Goal: Information Seeking & Learning: Find specific fact

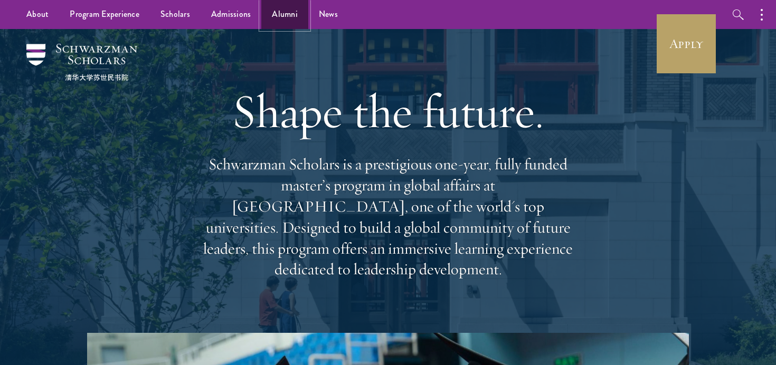
click at [291, 21] on link "Alumni" at bounding box center [284, 14] width 47 height 29
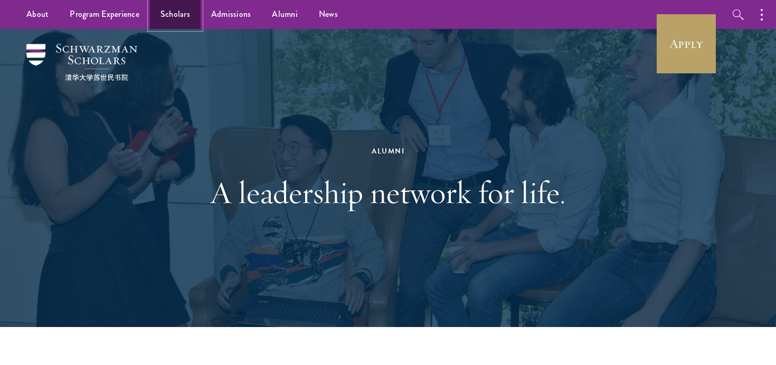
click at [167, 20] on link "Scholars" at bounding box center [175, 14] width 51 height 29
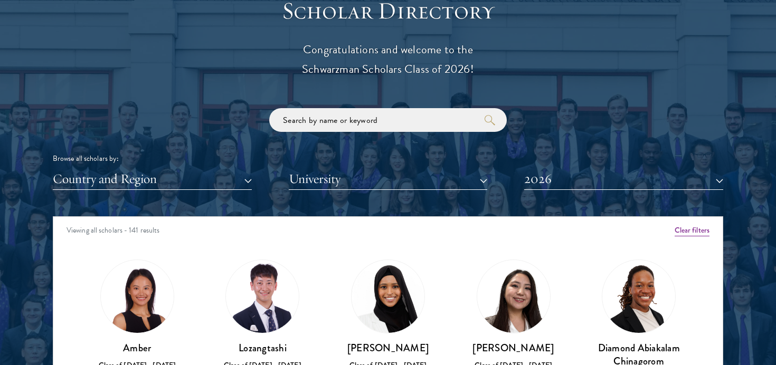
scroll to position [1190, 0]
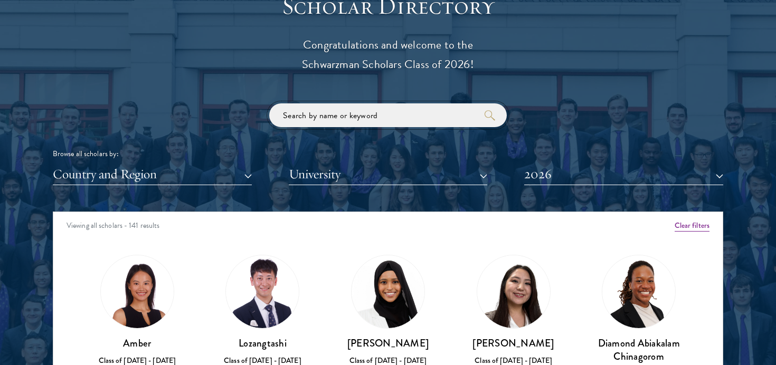
click at [362, 116] on input "search" at bounding box center [388, 115] width 238 height 24
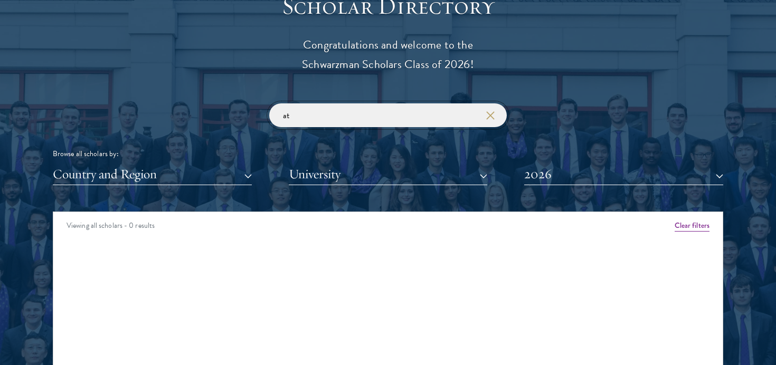
type input "a"
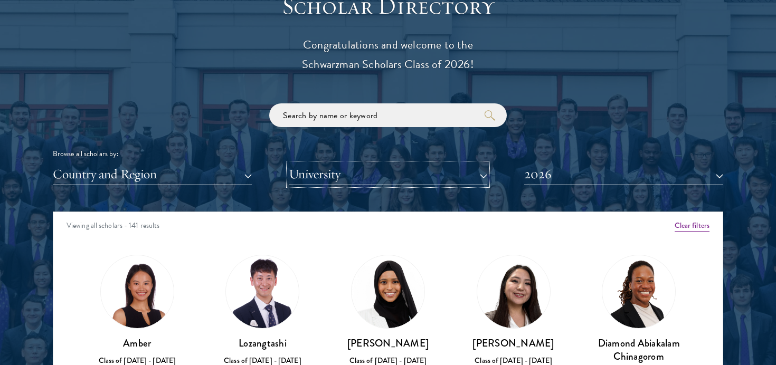
click at [334, 166] on button "University" at bounding box center [388, 175] width 199 height 22
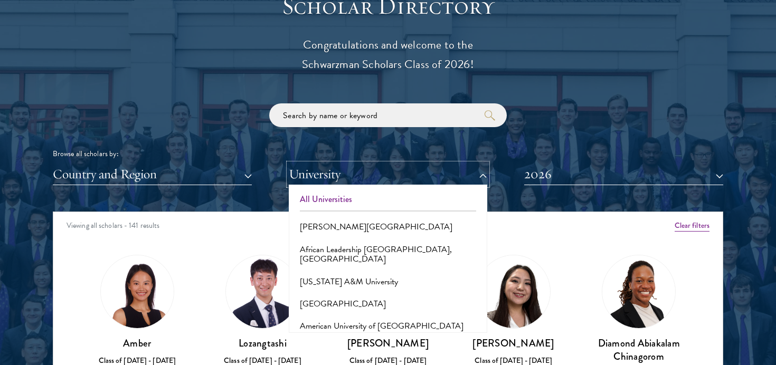
scroll to position [7, 0]
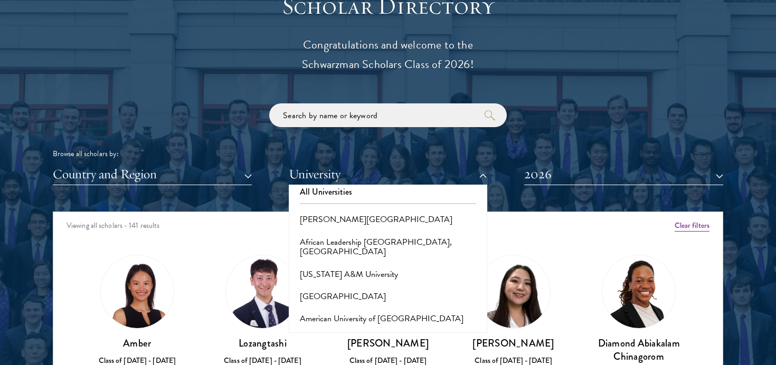
click at [196, 126] on div "Browse all scholars by: Country and Region All Countries and Regions [GEOGRAPHI…" at bounding box center [388, 144] width 670 height 82
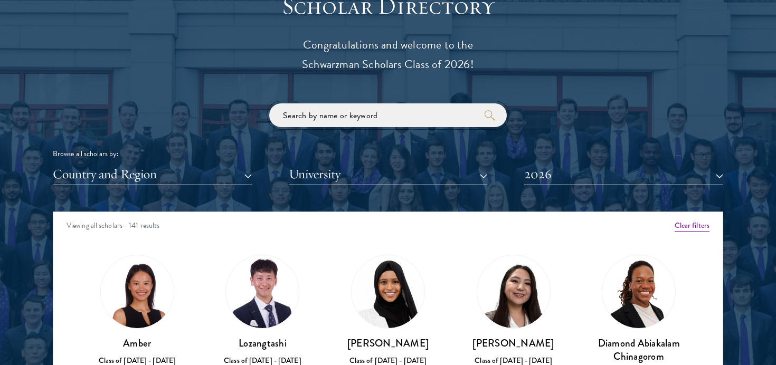
click at [390, 116] on input "search" at bounding box center [388, 115] width 238 height 24
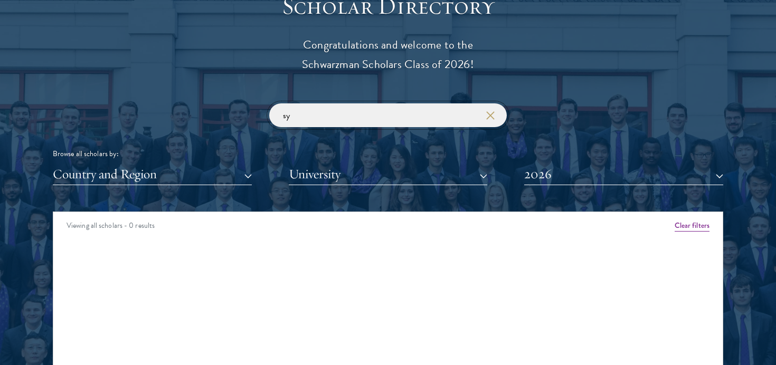
type input "s"
